Goal: Task Accomplishment & Management: Use online tool/utility

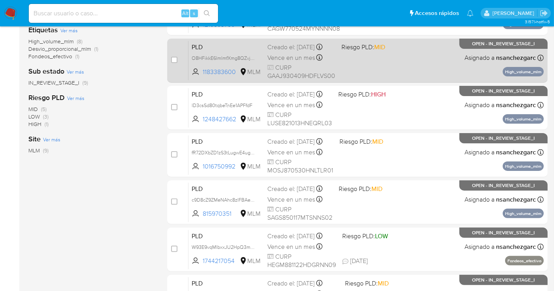
scroll to position [219, 0]
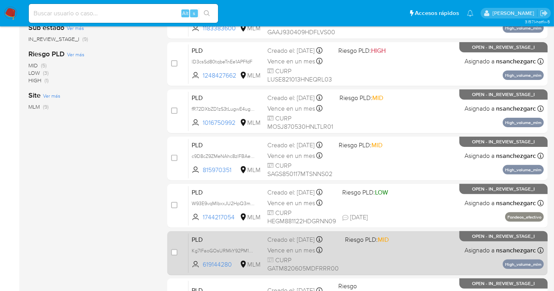
click at [260, 246] on span "Kg7lFaoGOsURMkY92PM1F6Ob" at bounding box center [226, 250] width 69 height 9
click at [275, 241] on div "Creado el: 12/08/2025 Creado el: 12/08/2025 02:03:44" at bounding box center [302, 240] width 71 height 9
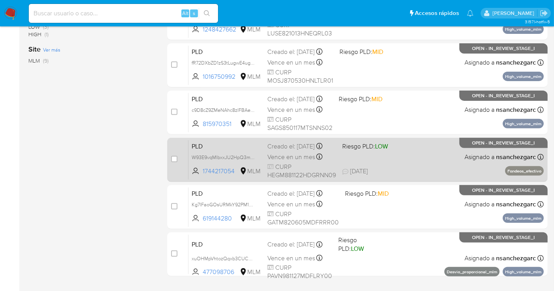
scroll to position [283, 0]
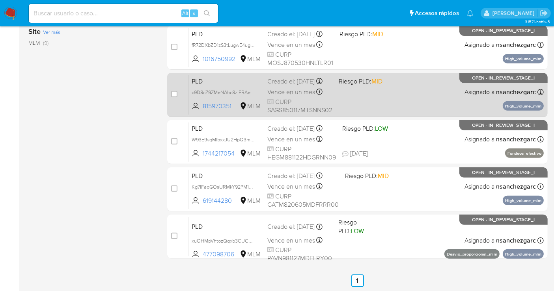
click at [275, 86] on div "Creado el: 12/08/2025 Creado el: 12/08/2025 02:12:31" at bounding box center [299, 81] width 65 height 9
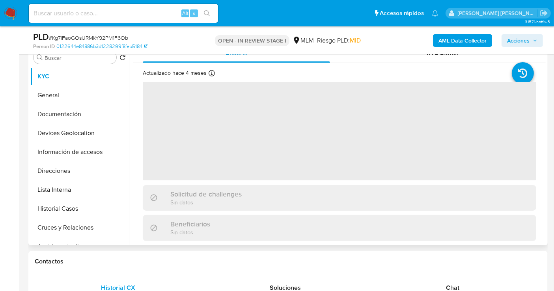
scroll to position [131, 0]
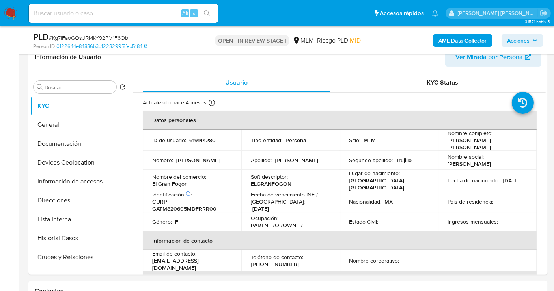
select select "10"
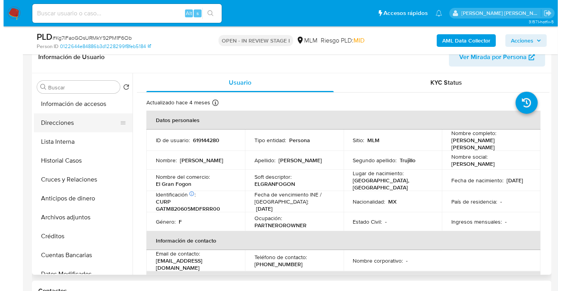
scroll to position [88, 0]
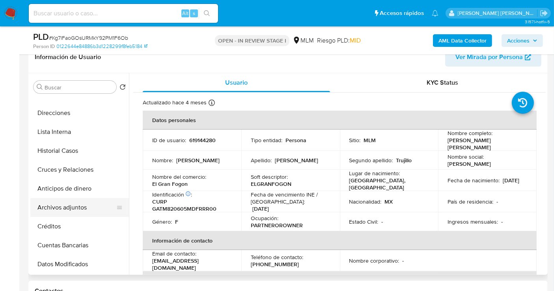
click at [77, 205] on button "Archivos adjuntos" at bounding box center [76, 207] width 92 height 19
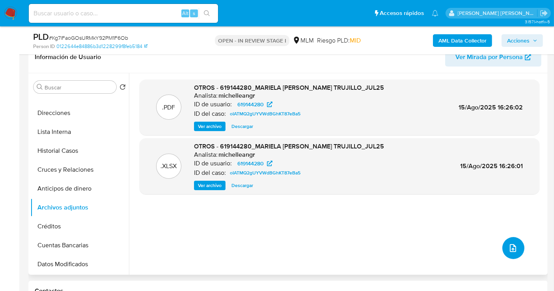
click at [513, 246] on icon "upload-file" at bounding box center [512, 248] width 9 height 9
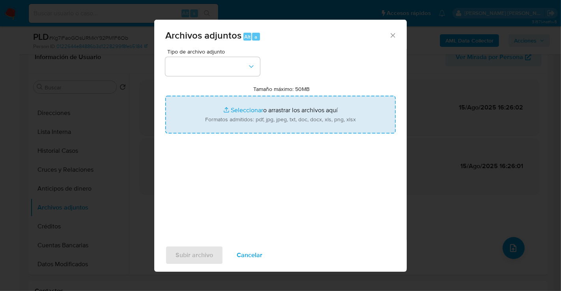
type input "C:\fakepath\619144280_MARIELA OSIRIS GARCIA TRUJILLO_AGO25.pdf"
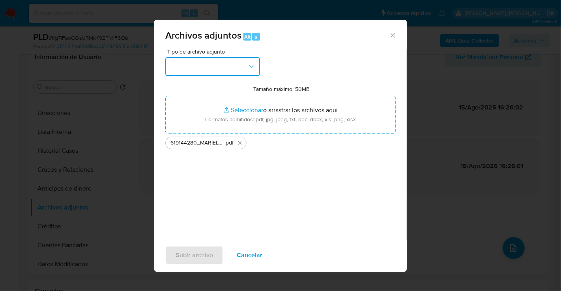
click at [218, 65] on button "button" at bounding box center [212, 66] width 95 height 19
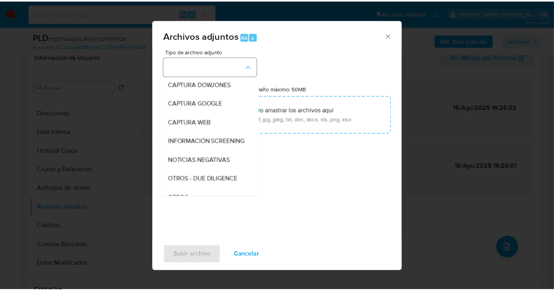
scroll to position [41, 0]
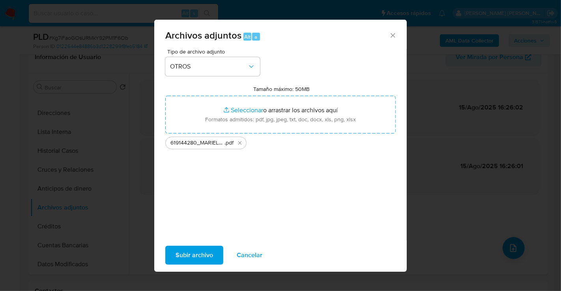
click at [198, 249] on span "Subir archivo" at bounding box center [193, 255] width 37 height 17
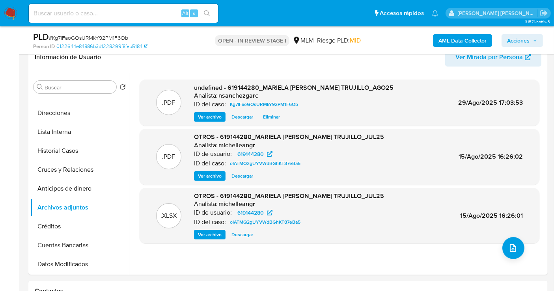
click at [530, 37] on span "Acciones" at bounding box center [522, 40] width 30 height 11
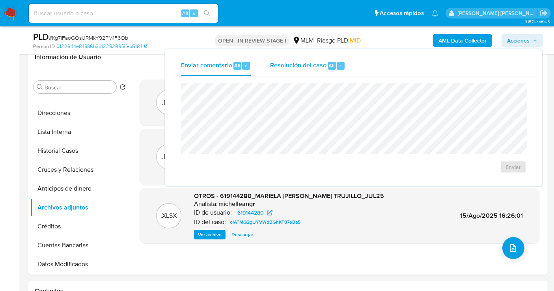
click at [322, 61] on span "Resolución del caso" at bounding box center [298, 65] width 56 height 9
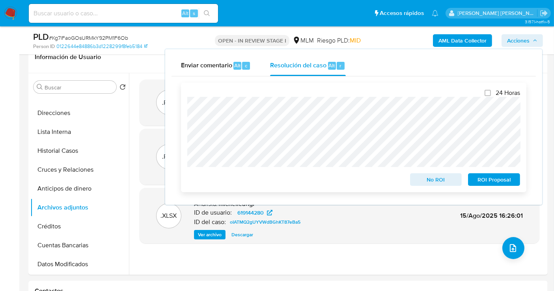
click at [418, 183] on span "No ROI" at bounding box center [436, 179] width 41 height 11
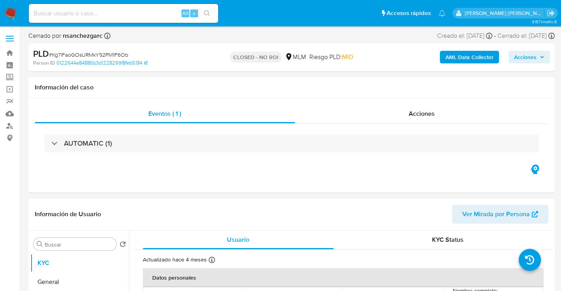
select select "10"
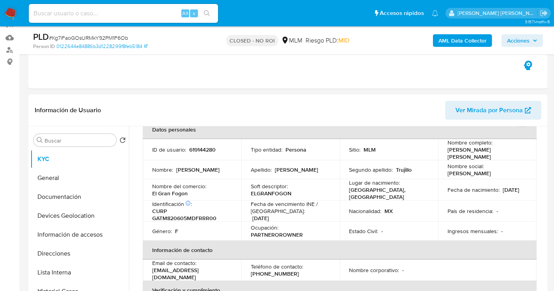
scroll to position [88, 0]
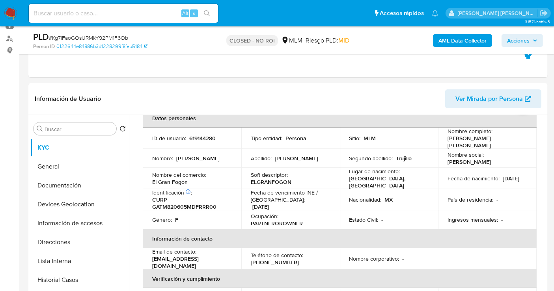
click at [510, 38] on span "Acciones" at bounding box center [518, 40] width 22 height 13
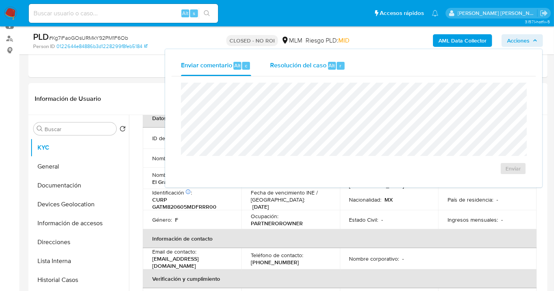
click at [315, 71] on div "Resolución del caso Alt r" at bounding box center [307, 66] width 75 height 21
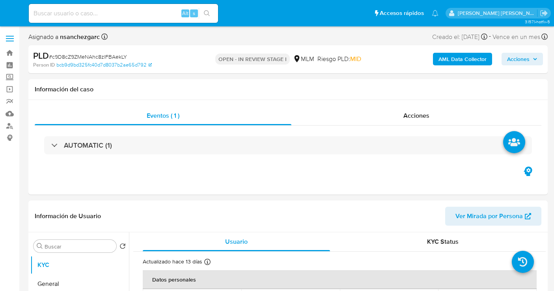
select select "10"
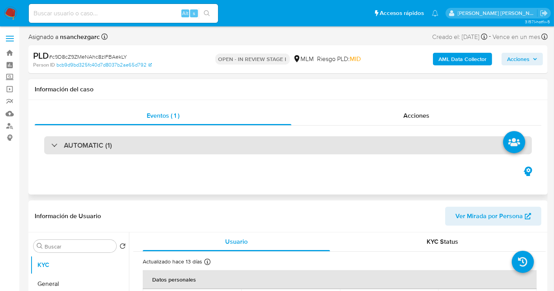
scroll to position [175, 0]
